Goal: Find specific page/section: Find specific page/section

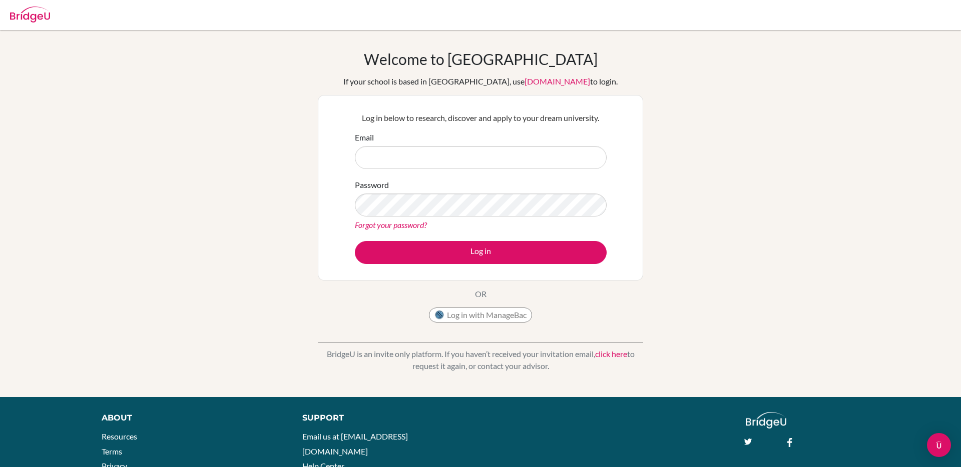
click at [439, 155] on input "Email" at bounding box center [481, 157] width 252 height 23
type input "aman.tank@bridge-u.com"
click at [355, 241] on button "Log in" at bounding box center [481, 252] width 252 height 23
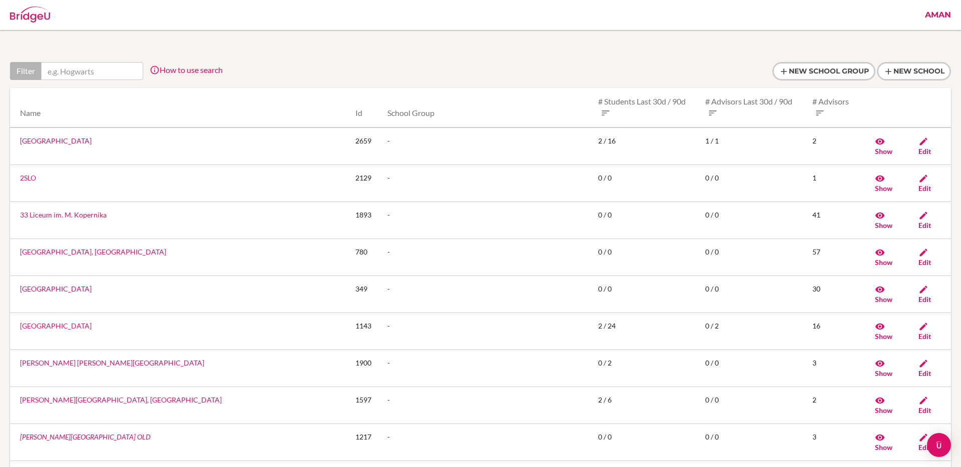
click at [940, 14] on link "Aman" at bounding box center [938, 15] width 36 height 30
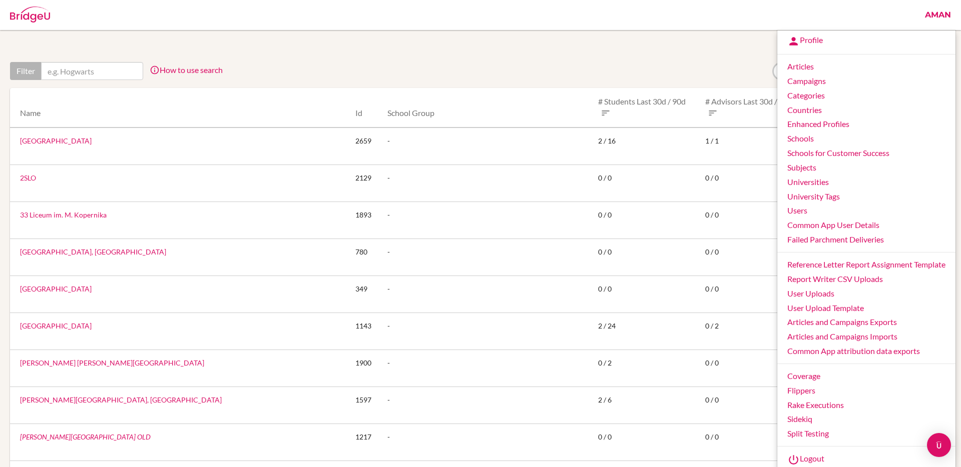
click at [468, 73] on div at bounding box center [480, 71] width 941 height 19
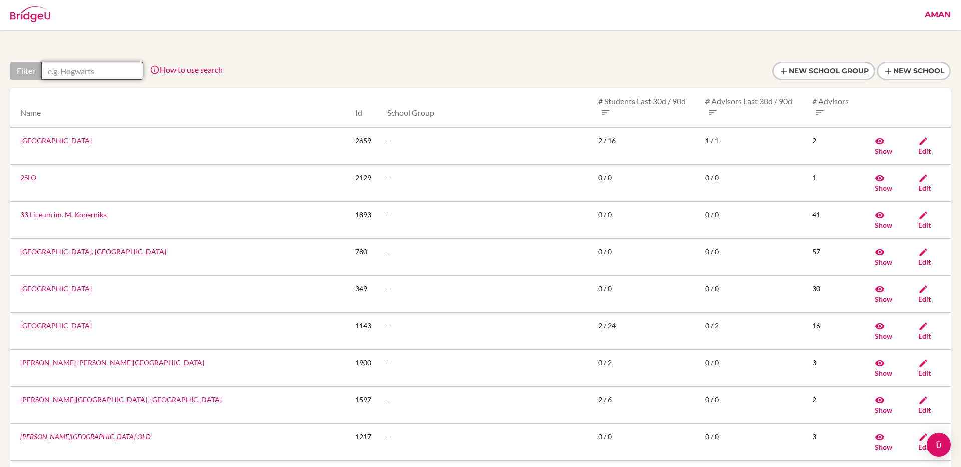
click at [109, 74] on input "text" at bounding box center [92, 71] width 102 height 18
type input "[GEOGRAPHIC_DATA]"
drag, startPoint x: 104, startPoint y: 70, endPoint x: 33, endPoint y: 70, distance: 71.6
click at [33, 70] on div "Filter [GEOGRAPHIC_DATA]" at bounding box center [76, 71] width 133 height 18
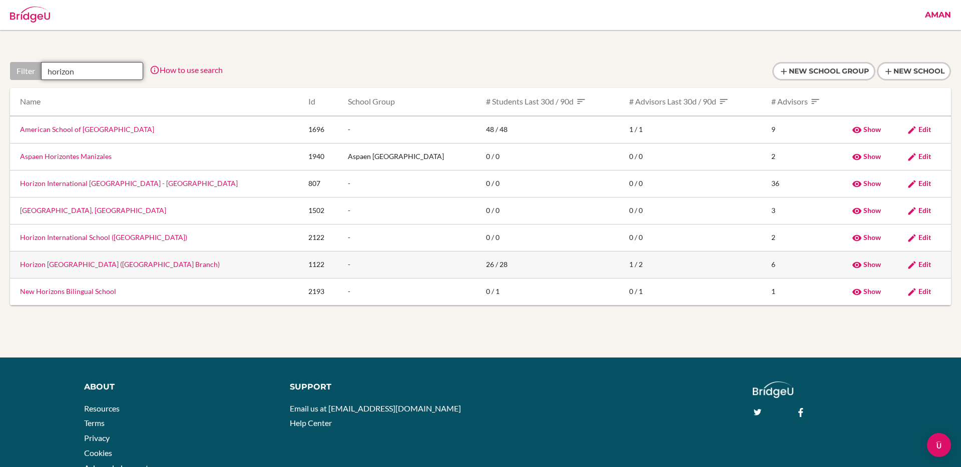
type input "horizon"
click at [162, 263] on link "Horizon [GEOGRAPHIC_DATA] ([GEOGRAPHIC_DATA] Branch)" at bounding box center [120, 264] width 200 height 9
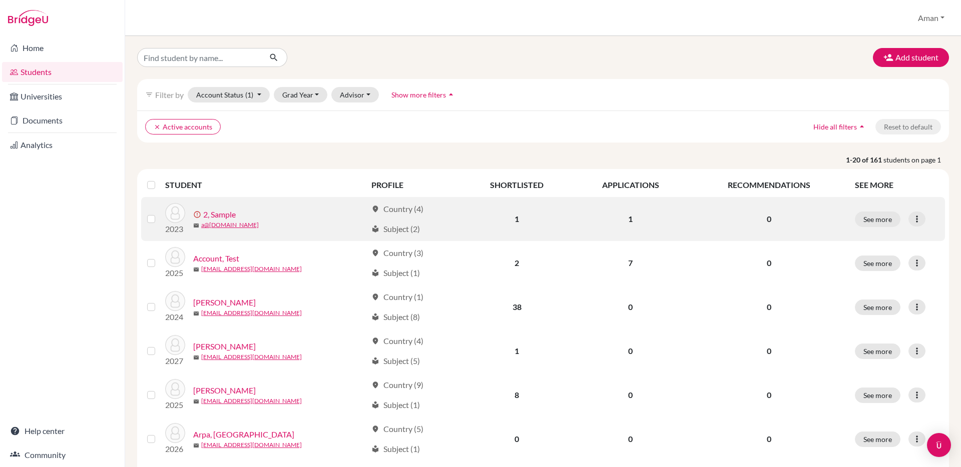
click at [223, 217] on link "2, Sample" at bounding box center [219, 215] width 33 height 12
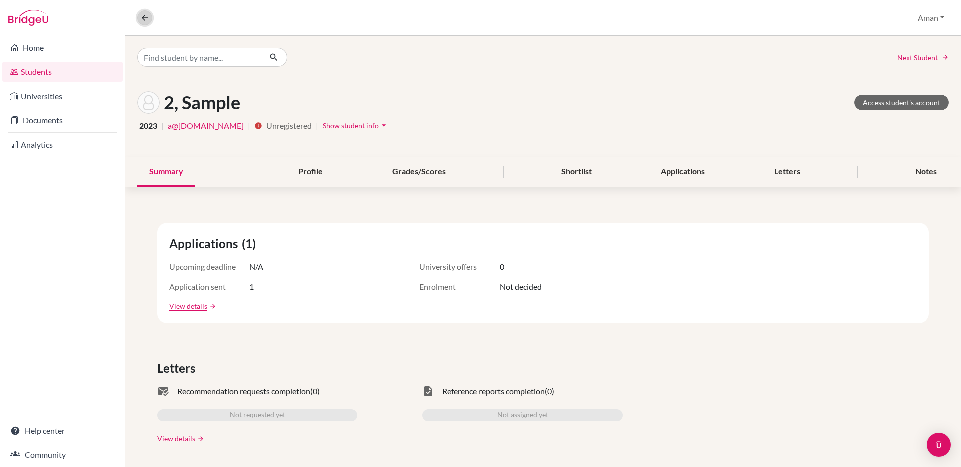
click at [140, 17] on icon at bounding box center [144, 18] width 9 height 9
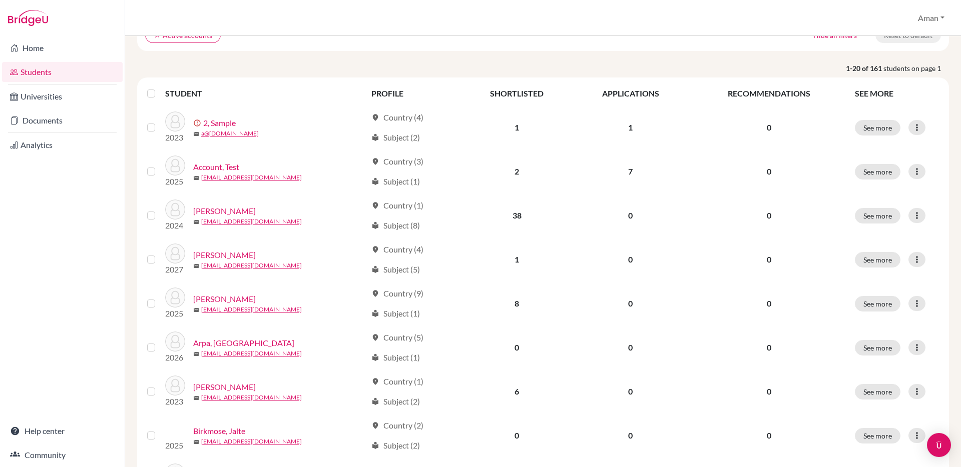
scroll to position [121, 0]
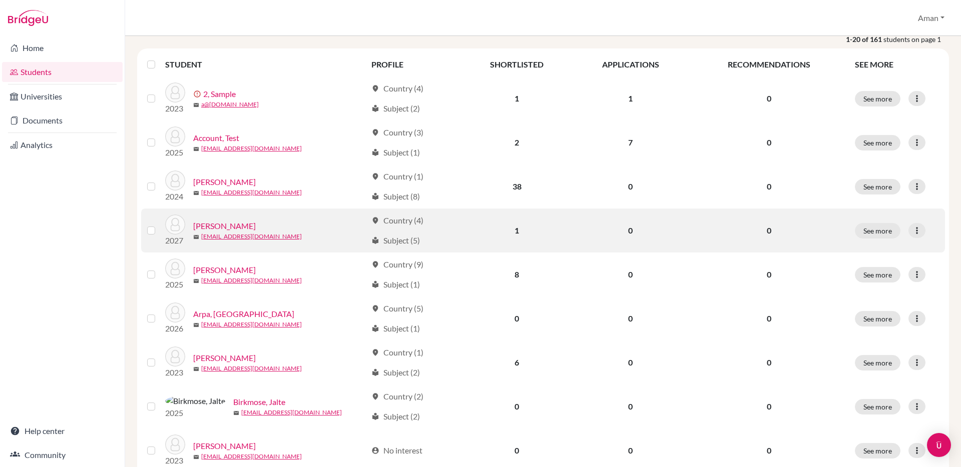
click at [219, 225] on link "Araki, Soichiro" at bounding box center [224, 226] width 63 height 12
